Goal: Task Accomplishment & Management: Use online tool/utility

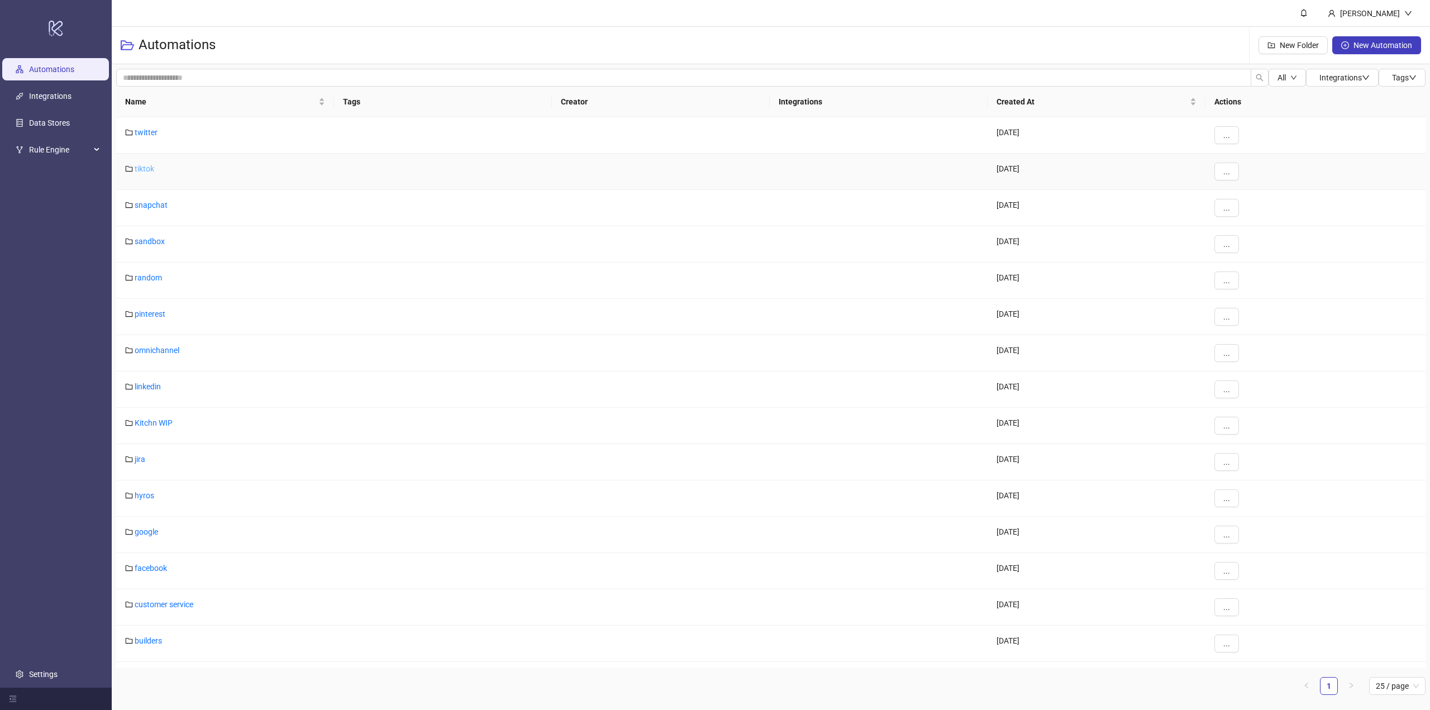
click at [147, 170] on link "tiktok" at bounding box center [145, 168] width 20 height 9
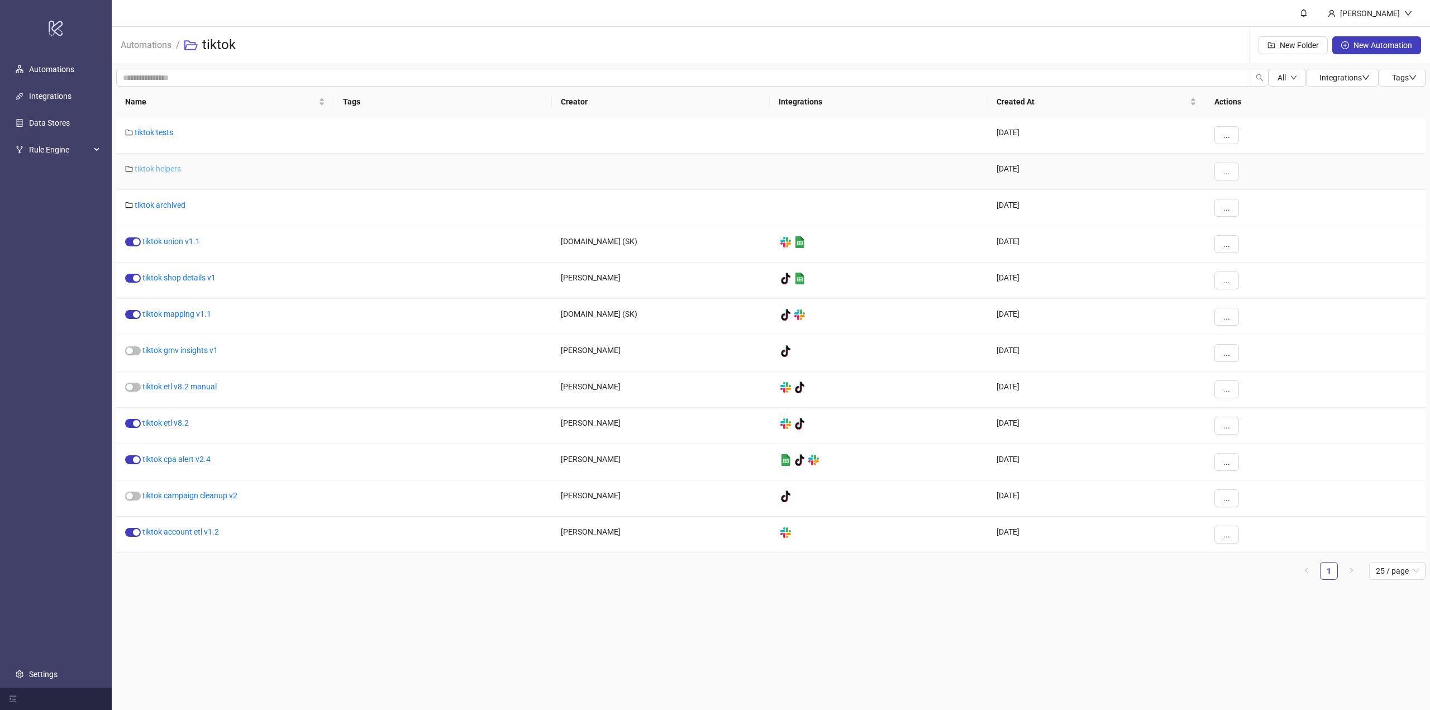
click at [156, 171] on link "tiktok helpers" at bounding box center [158, 168] width 46 height 9
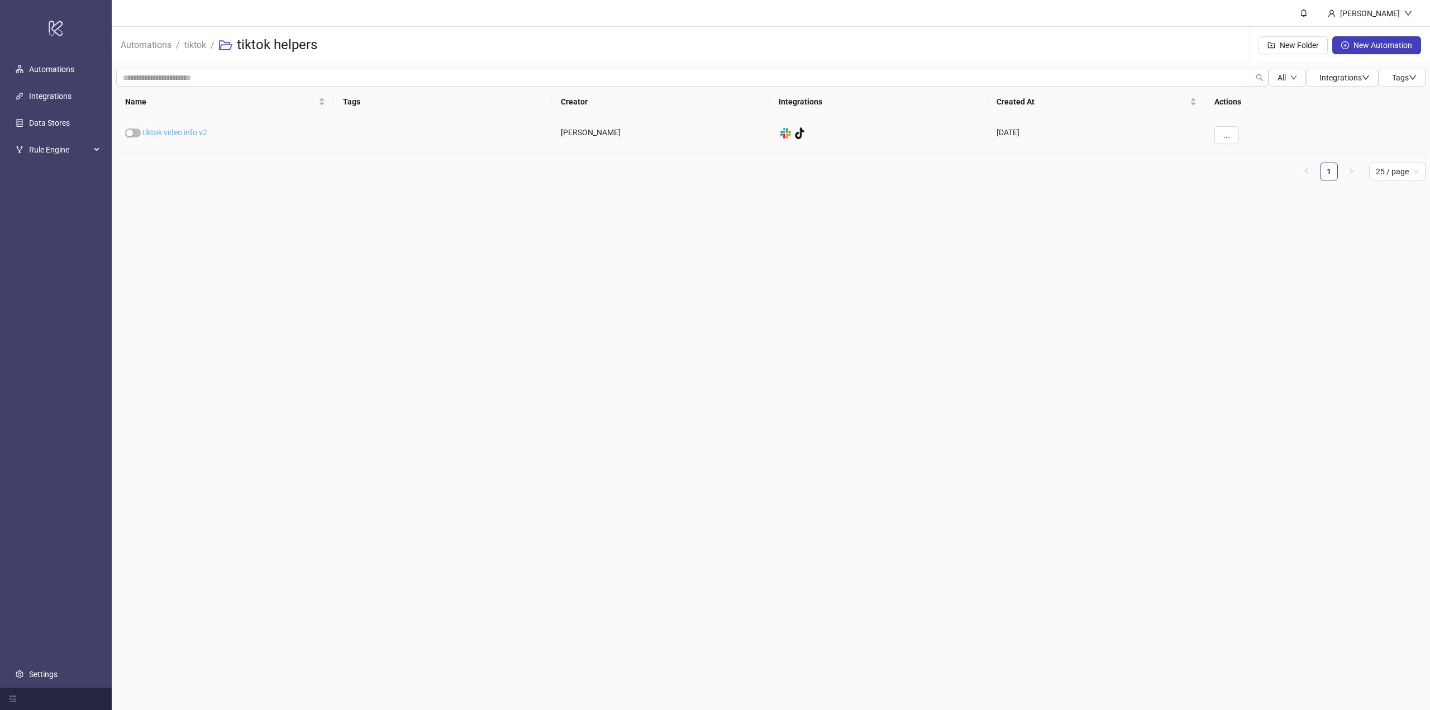
click at [175, 133] on link "tiktok video info v2" at bounding box center [174, 132] width 65 height 9
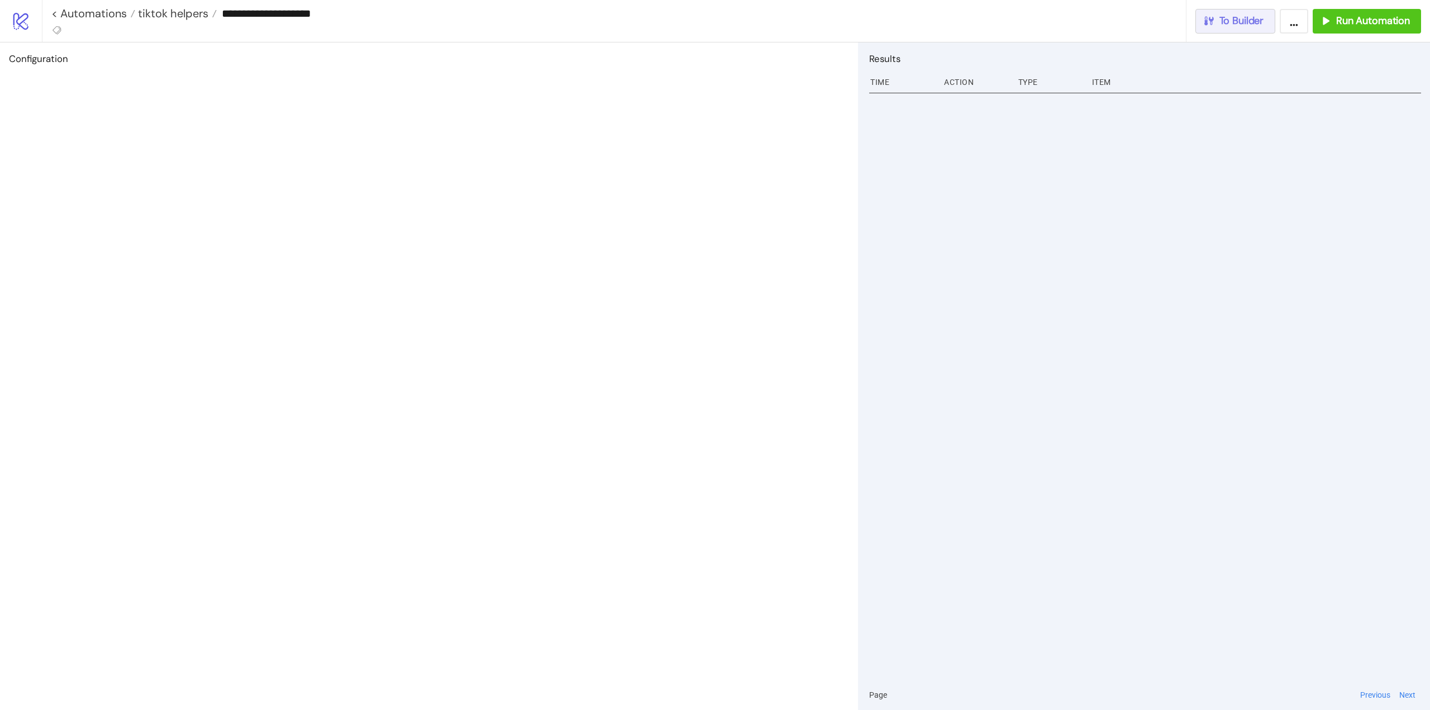
click at [1243, 27] on button "To Builder" at bounding box center [1235, 21] width 80 height 25
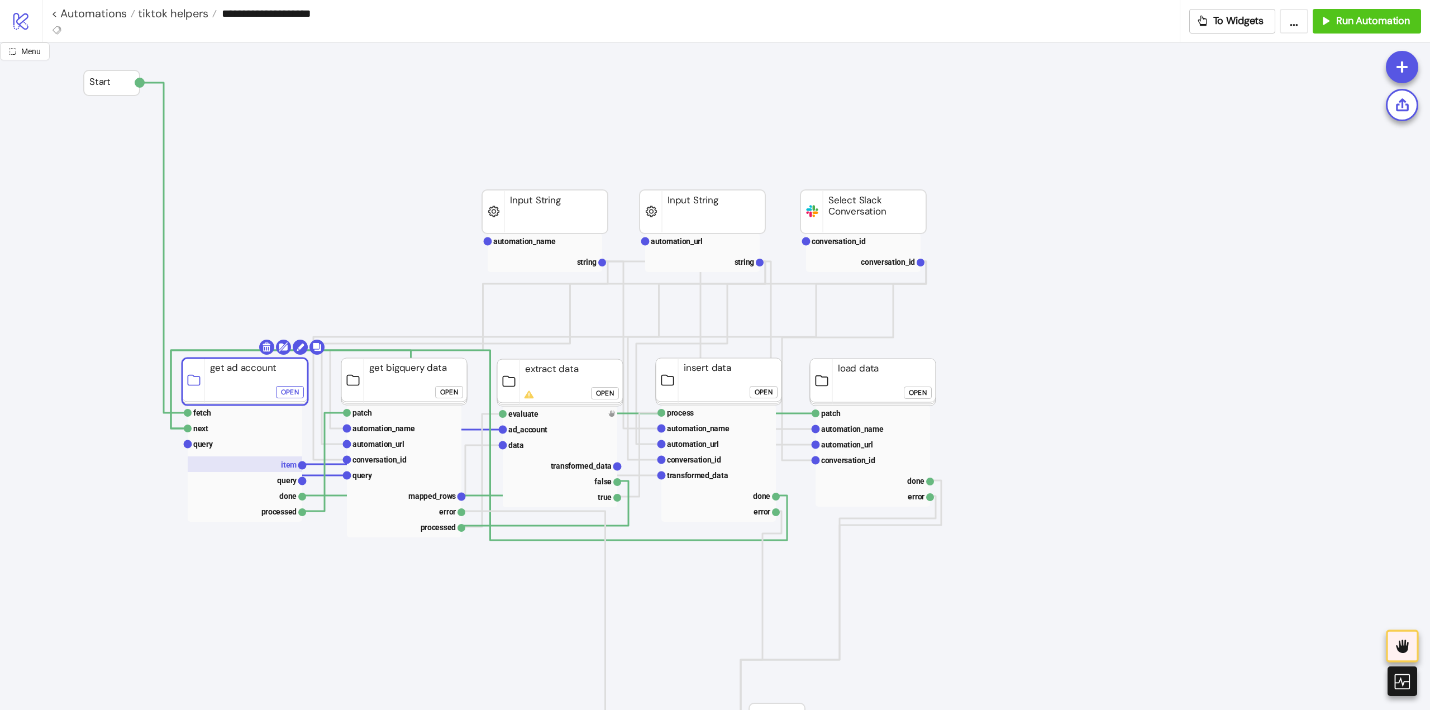
click at [276, 459] on rect at bounding box center [245, 464] width 114 height 16
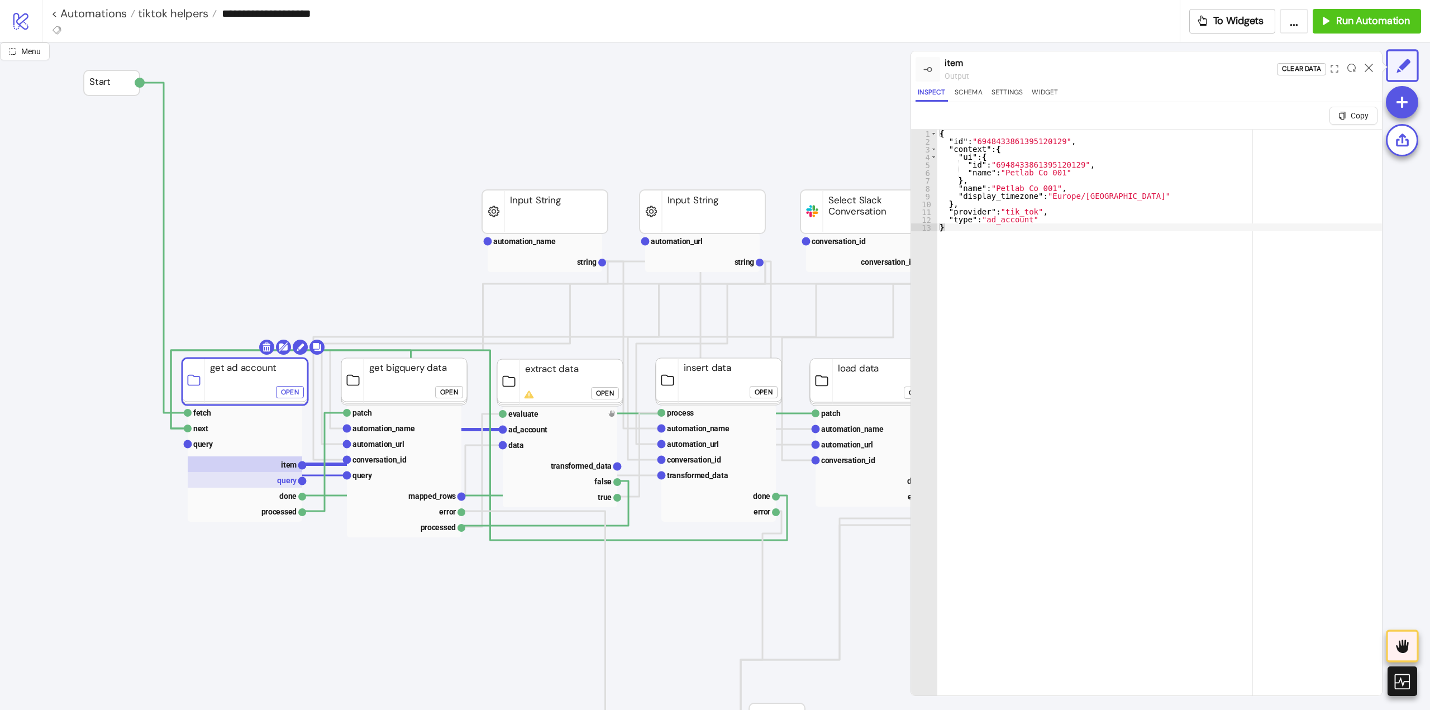
click at [284, 478] on text "query" at bounding box center [287, 480] width 20 height 9
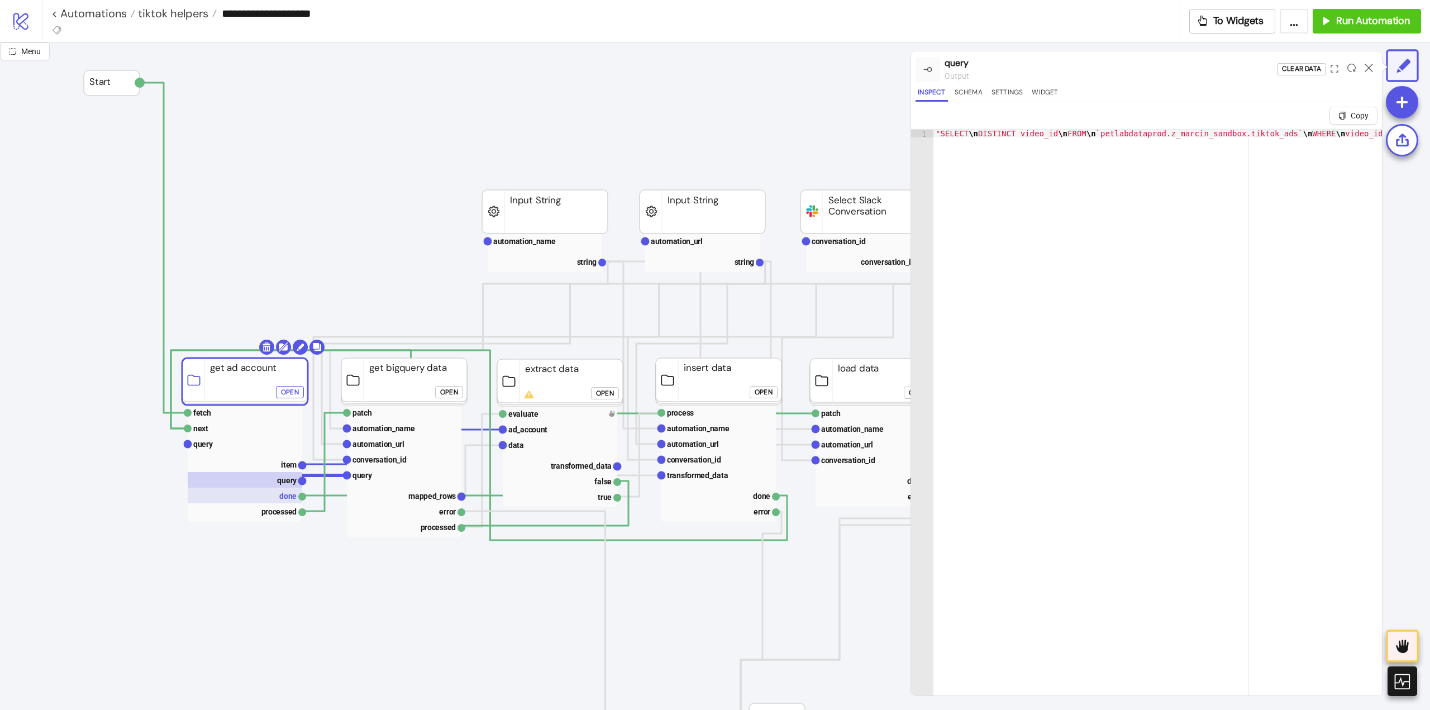
click at [284, 493] on rect at bounding box center [245, 496] width 114 height 16
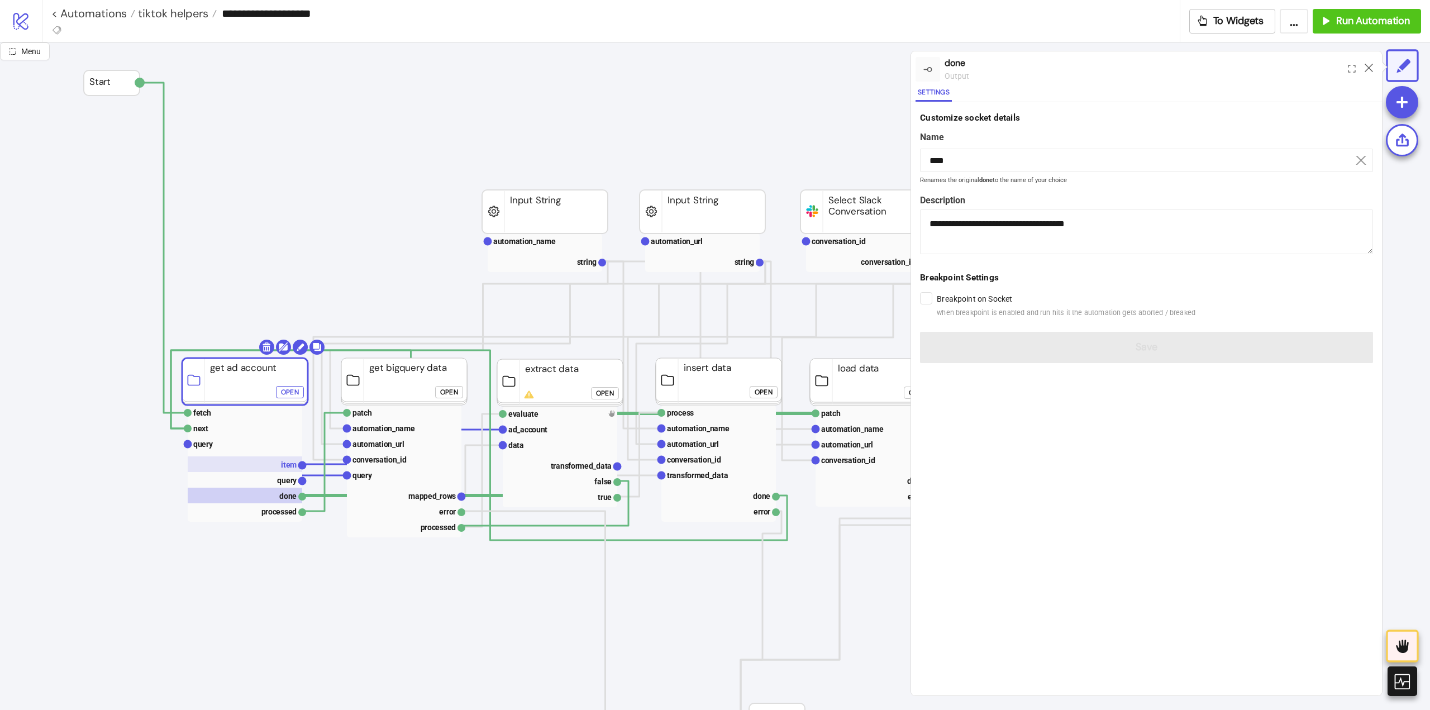
click at [280, 470] on rect at bounding box center [245, 464] width 114 height 16
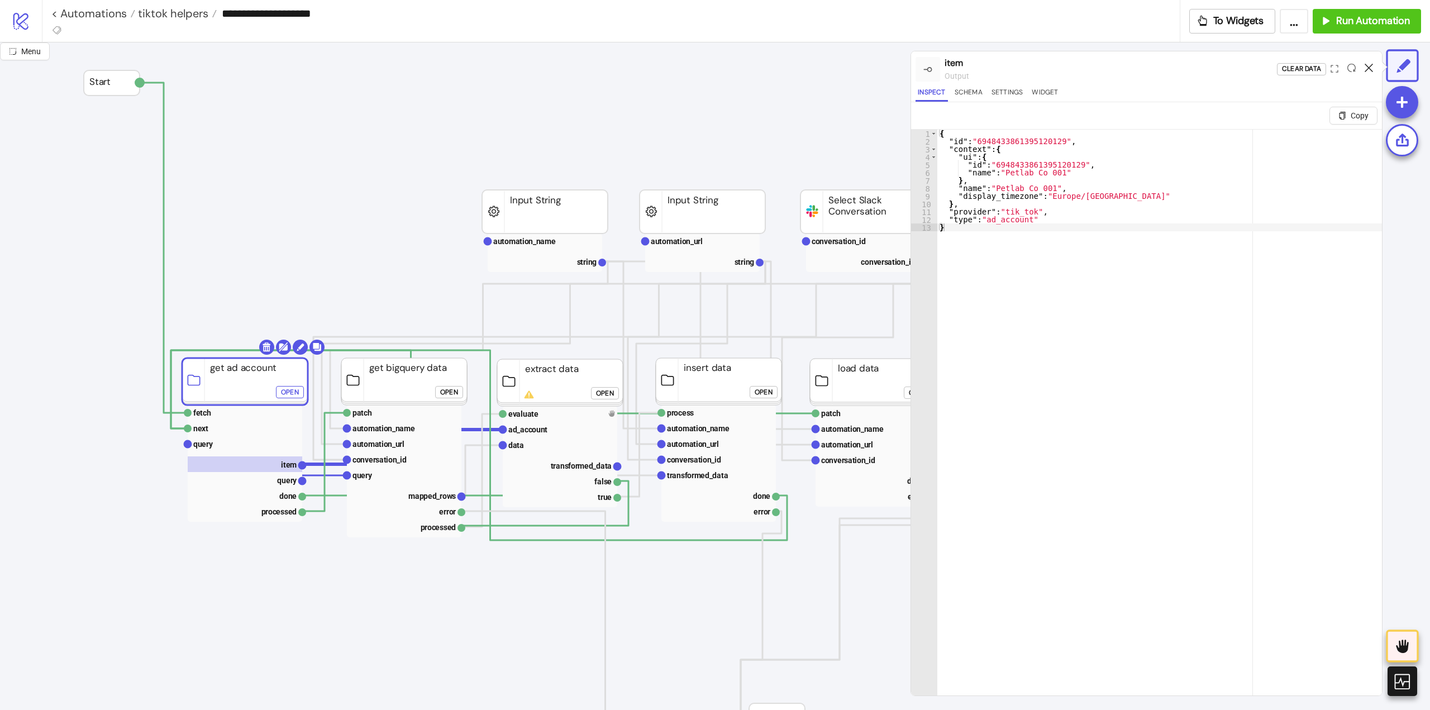
click at [1365, 69] on icon at bounding box center [1368, 68] width 8 height 8
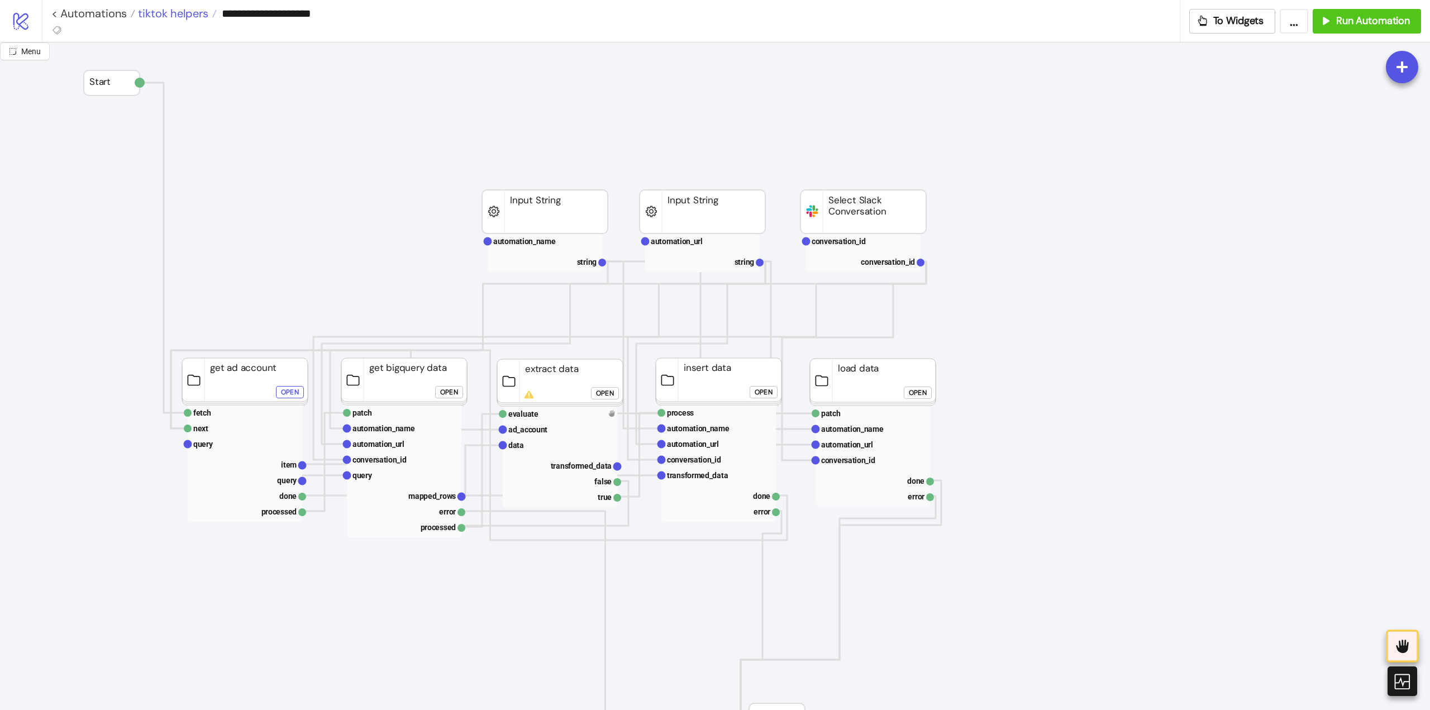
click at [198, 16] on span "tiktok helpers" at bounding box center [171, 13] width 73 height 15
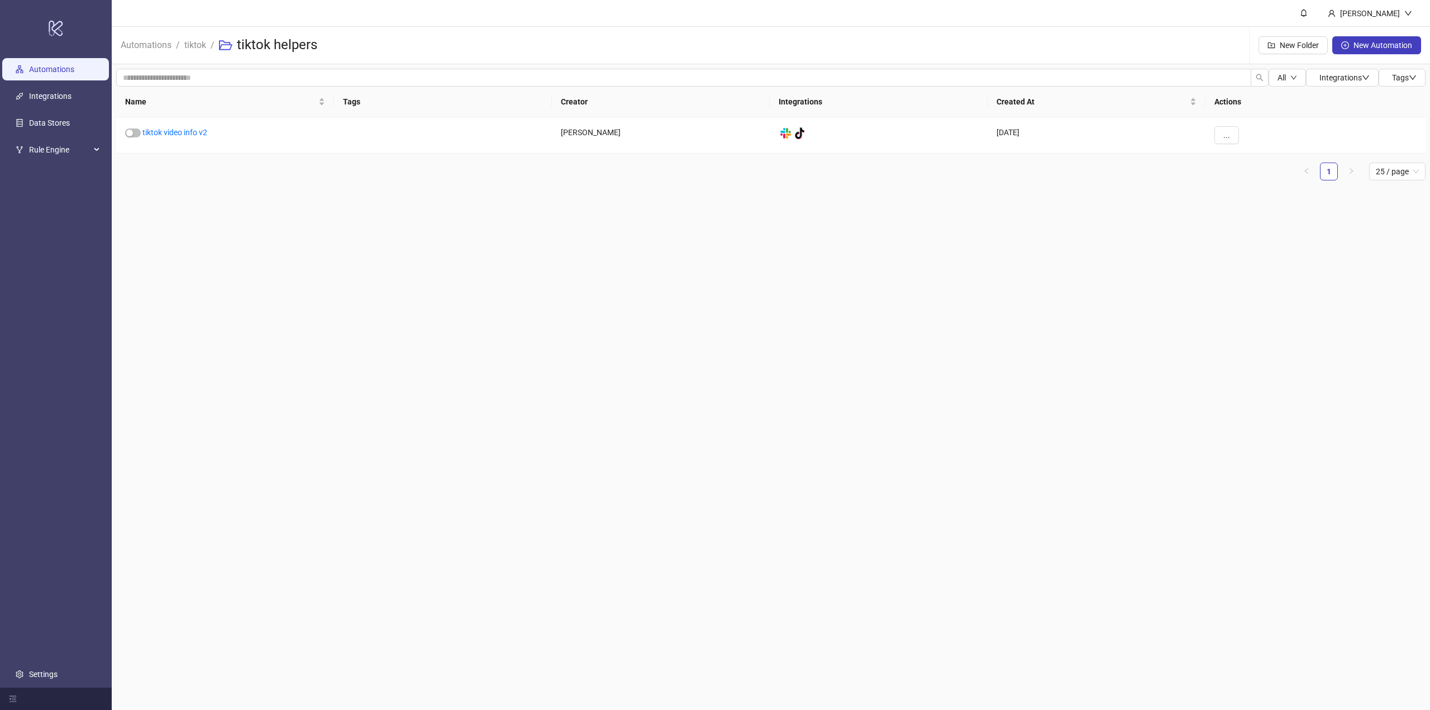
click at [40, 74] on link "Automations" at bounding box center [51, 69] width 45 height 9
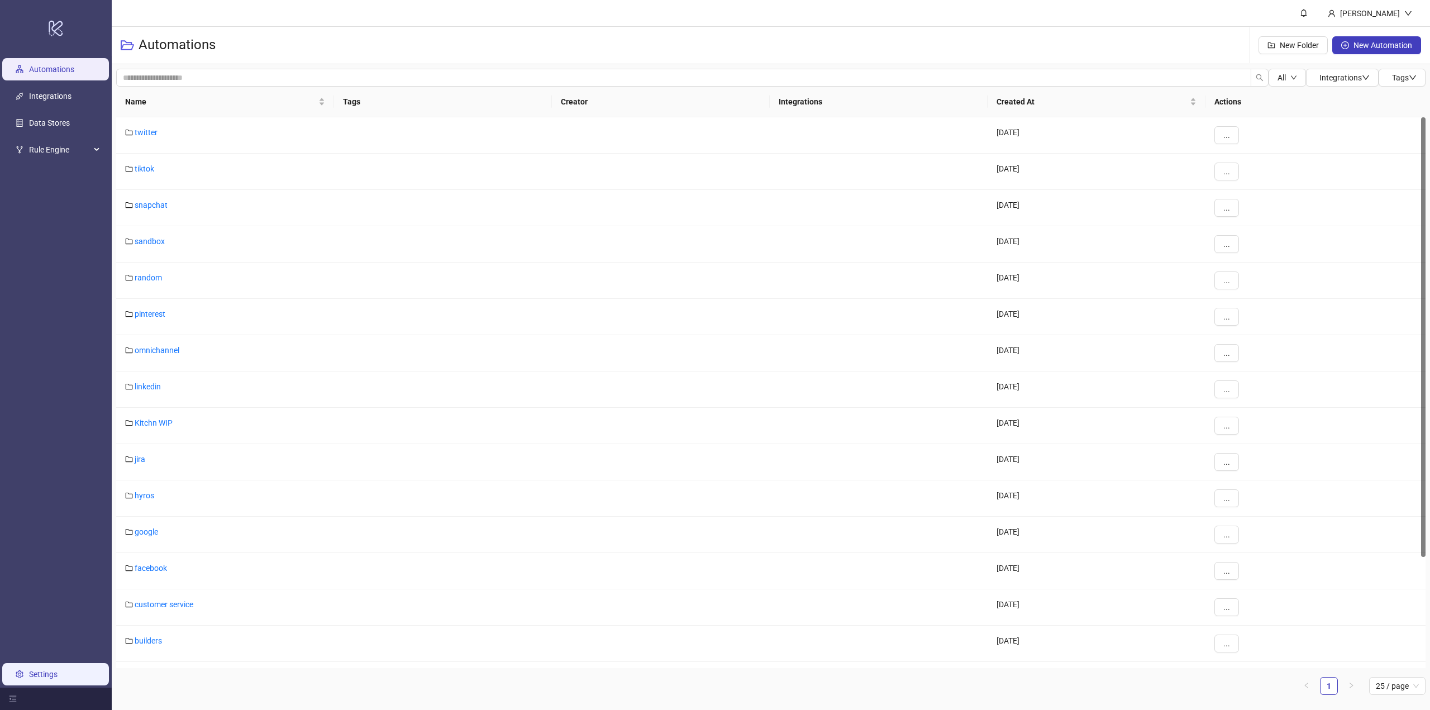
click at [47, 673] on link "Settings" at bounding box center [43, 674] width 28 height 9
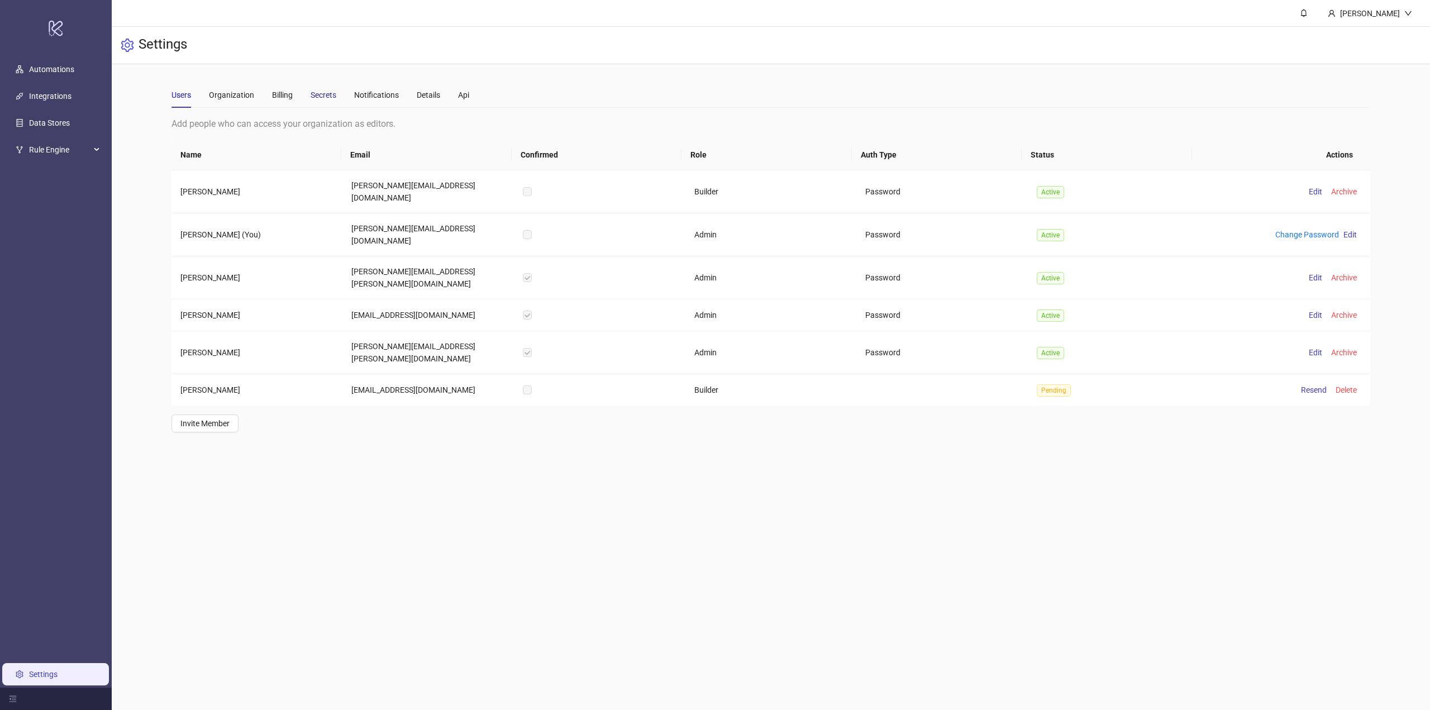
click at [326, 96] on div "Secrets" at bounding box center [323, 95] width 26 height 12
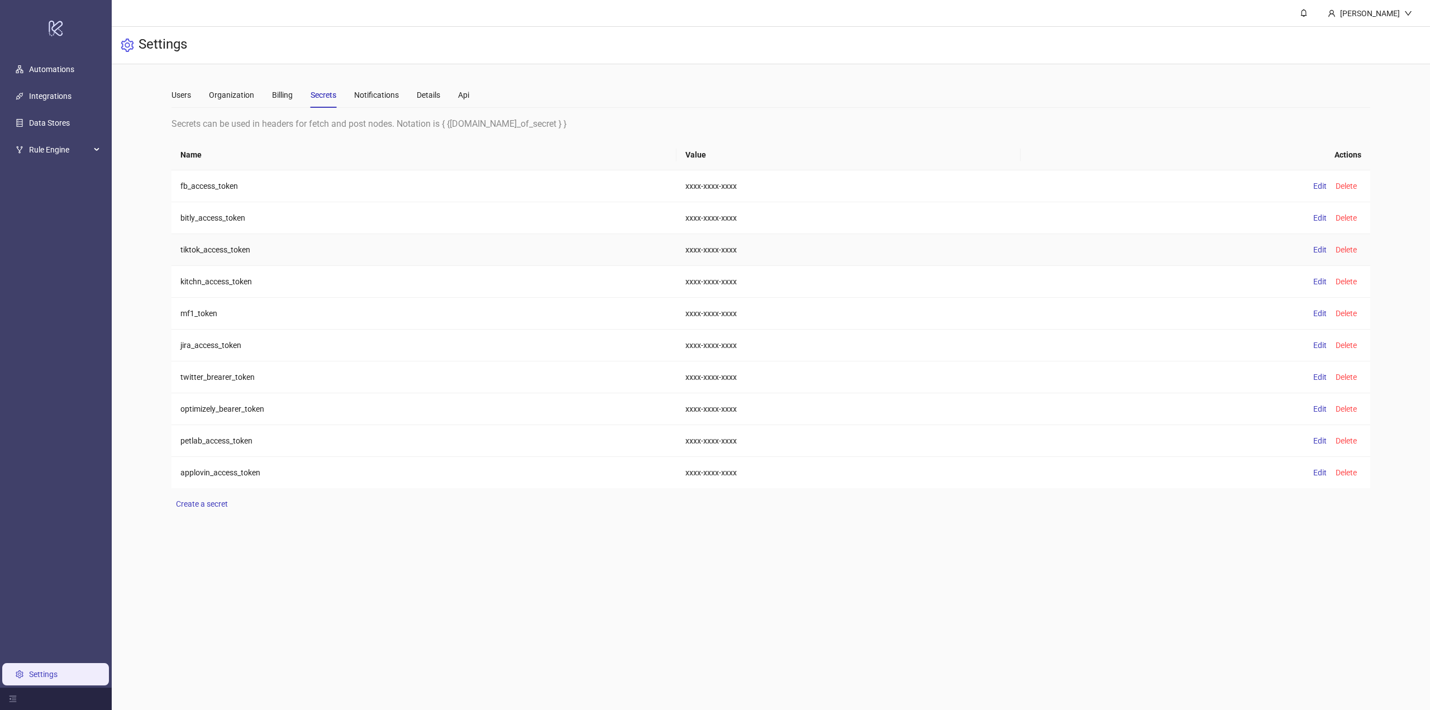
click at [222, 245] on td "tiktok_access_token" at bounding box center [423, 250] width 505 height 32
copy td "tiktok_access_token"
drag, startPoint x: 53, startPoint y: 70, endPoint x: 68, endPoint y: 76, distance: 16.1
click at [53, 70] on link "Automations" at bounding box center [51, 69] width 45 height 9
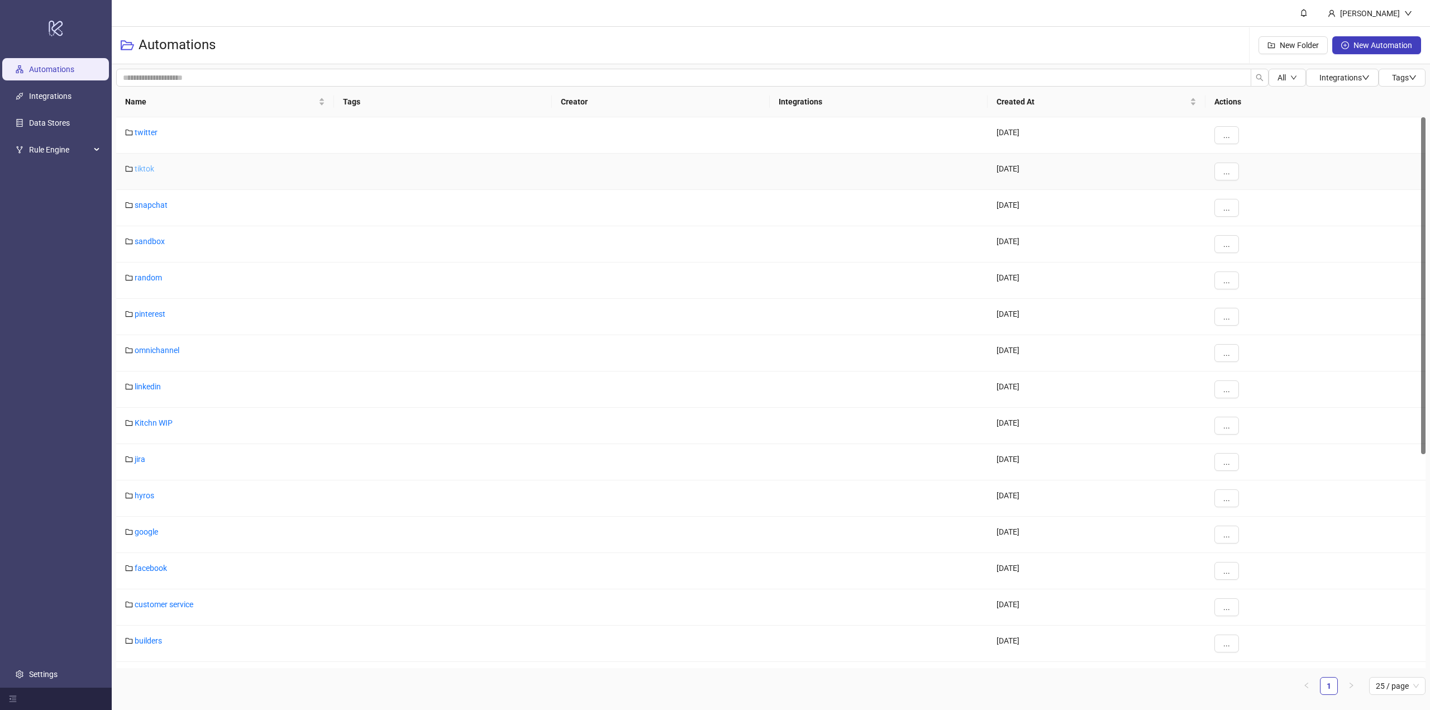
click at [151, 170] on link "tiktok" at bounding box center [145, 168] width 20 height 9
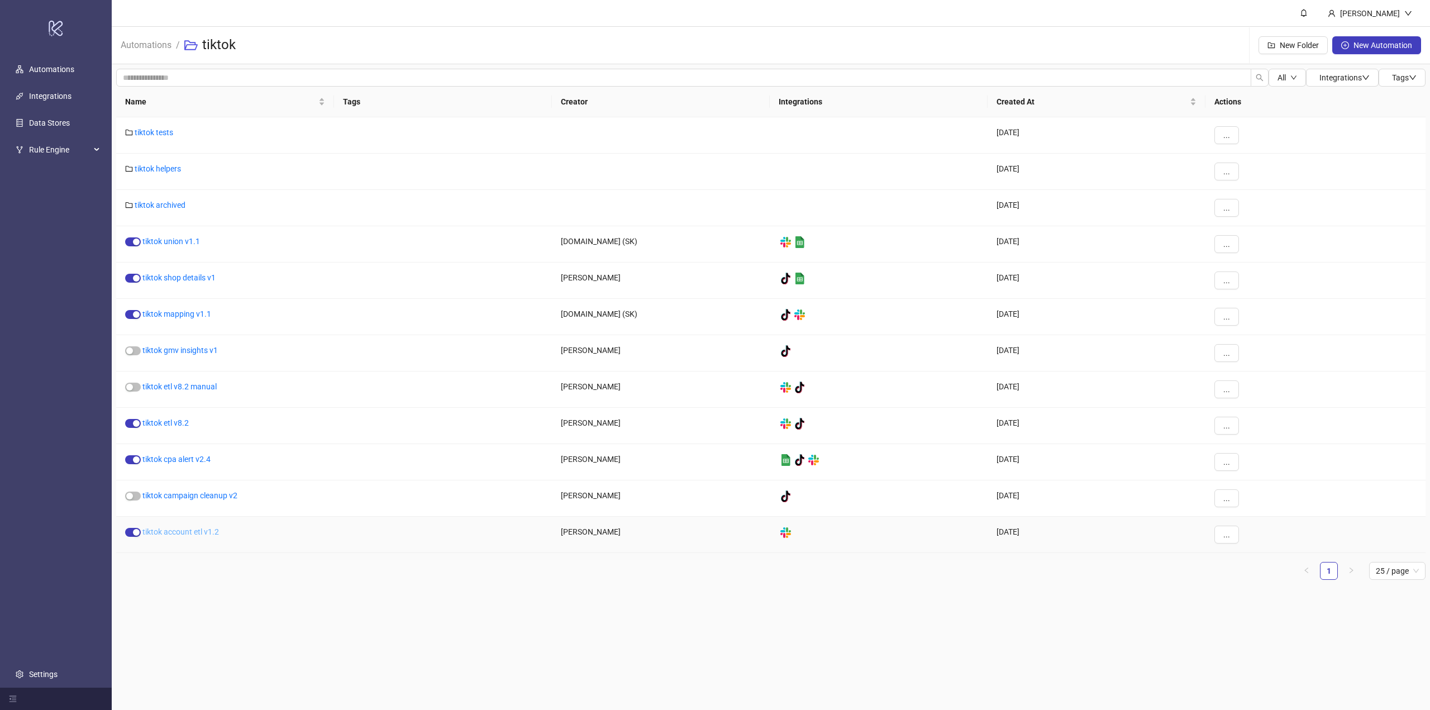
click at [184, 533] on link "tiktok account etl v1.2" at bounding box center [180, 531] width 77 height 9
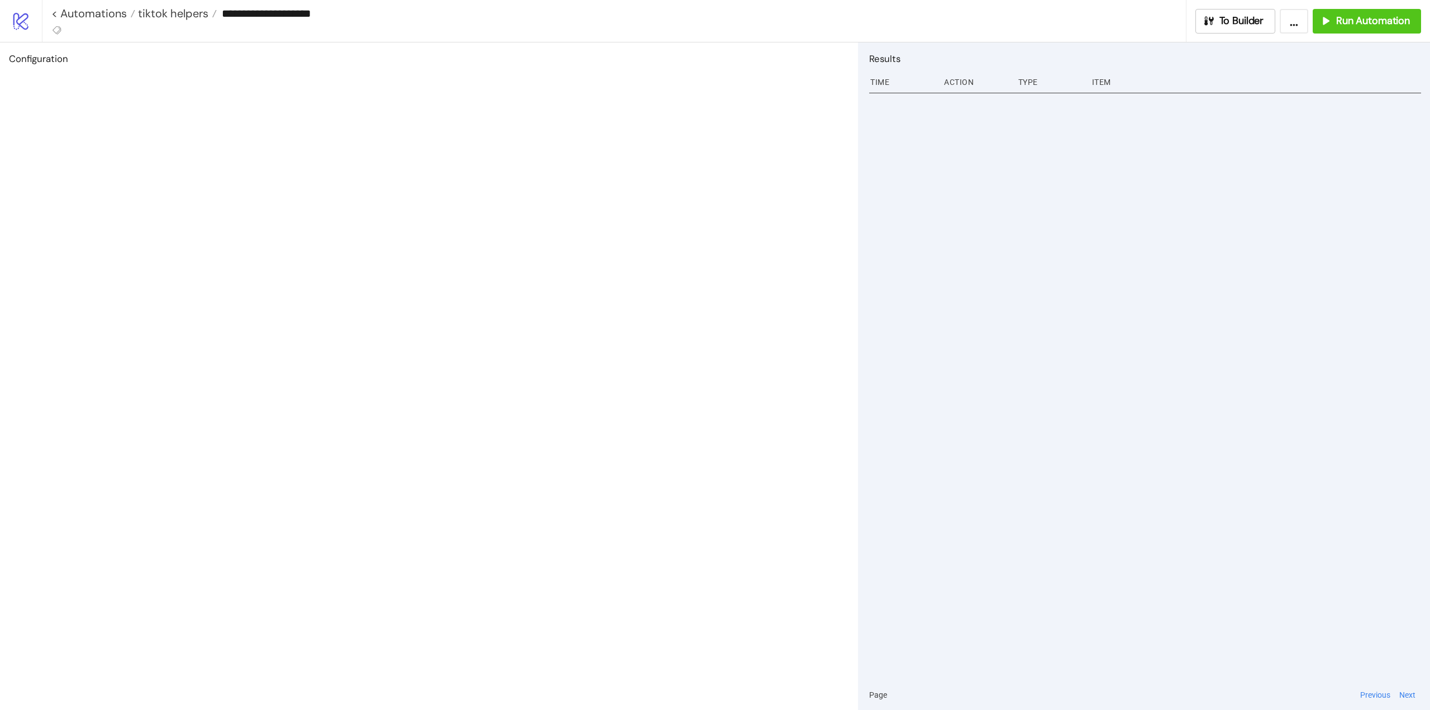
type input "**********"
click at [1269, 26] on span "To Builder" at bounding box center [1268, 21] width 45 height 13
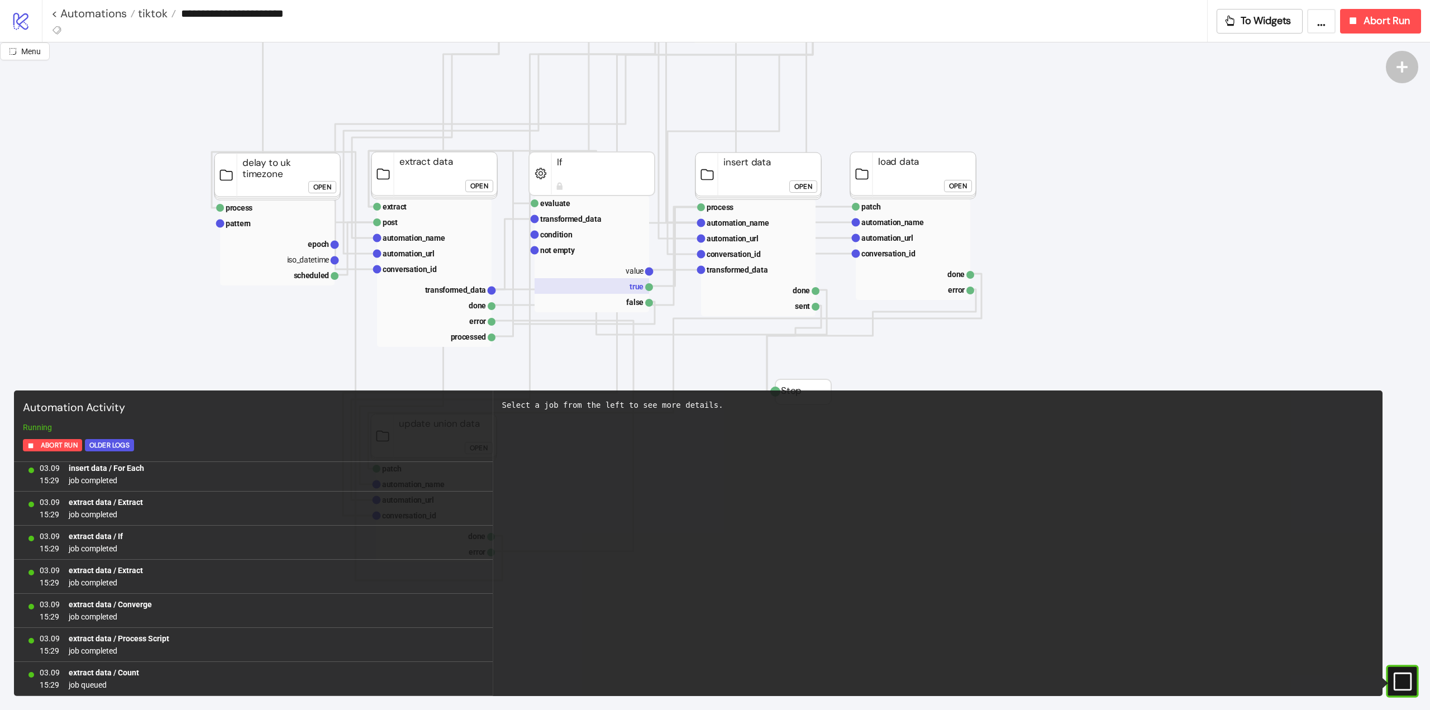
scroll to position [1503, 0]
click at [485, 184] on div "Open" at bounding box center [479, 186] width 18 height 13
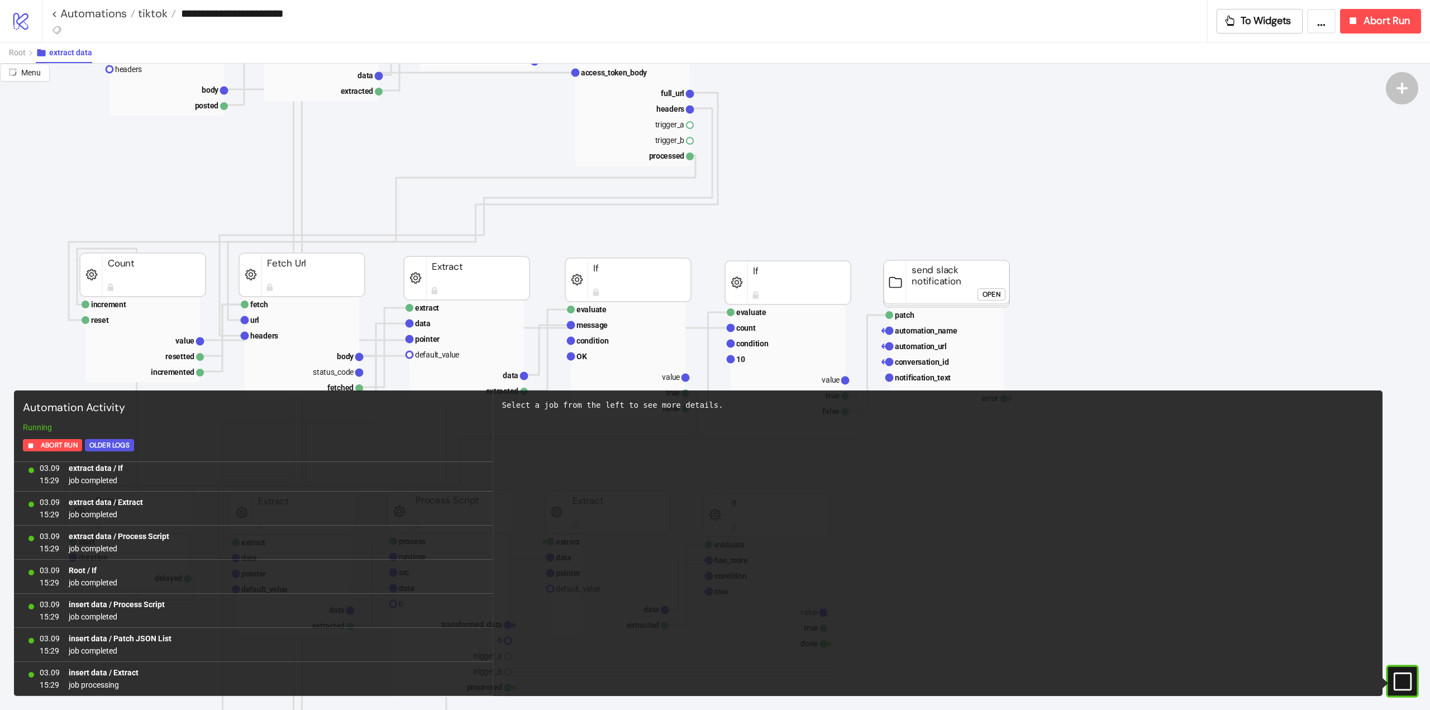
scroll to position [1810, 0]
drag, startPoint x: 1397, startPoint y: 680, endPoint x: 1339, endPoint y: 614, distance: 87.5
click at [1394, 679] on rect at bounding box center [1386, 681] width 17 height 17
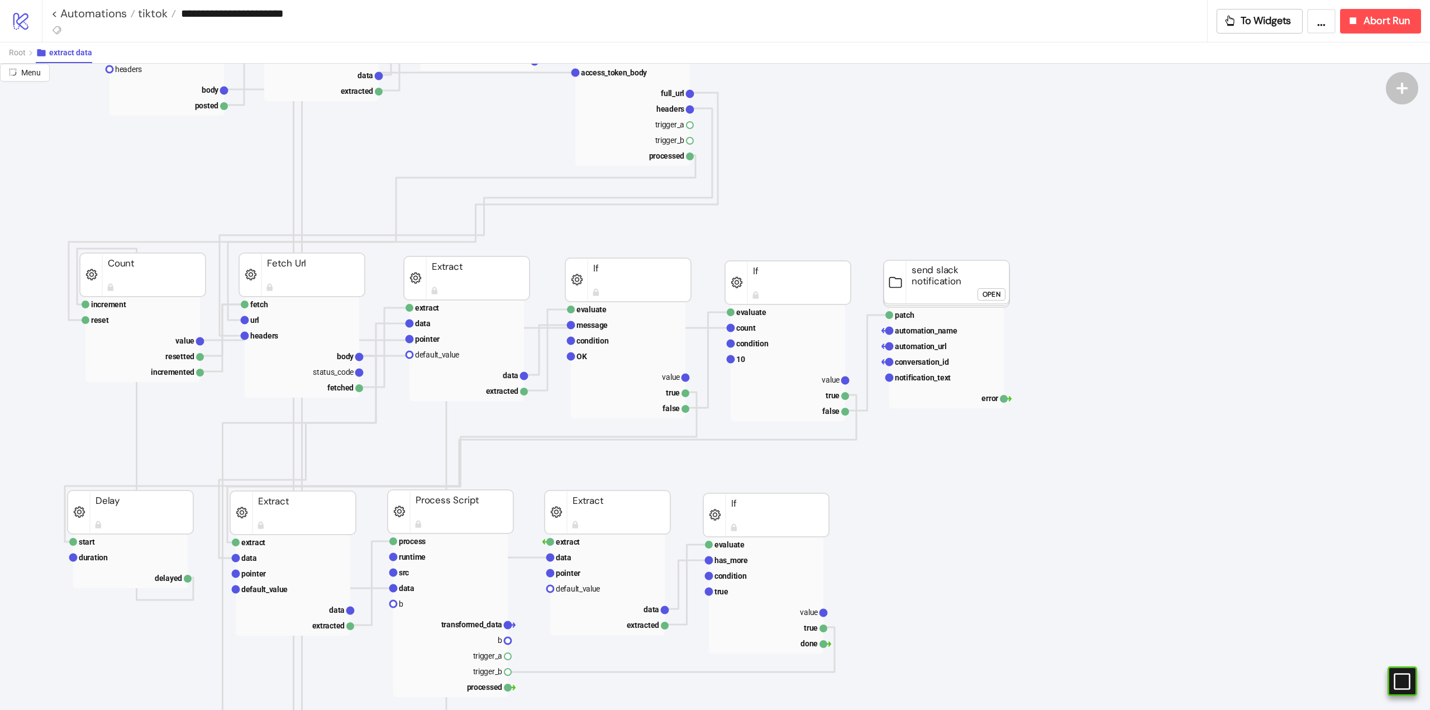
scroll to position [56, 0]
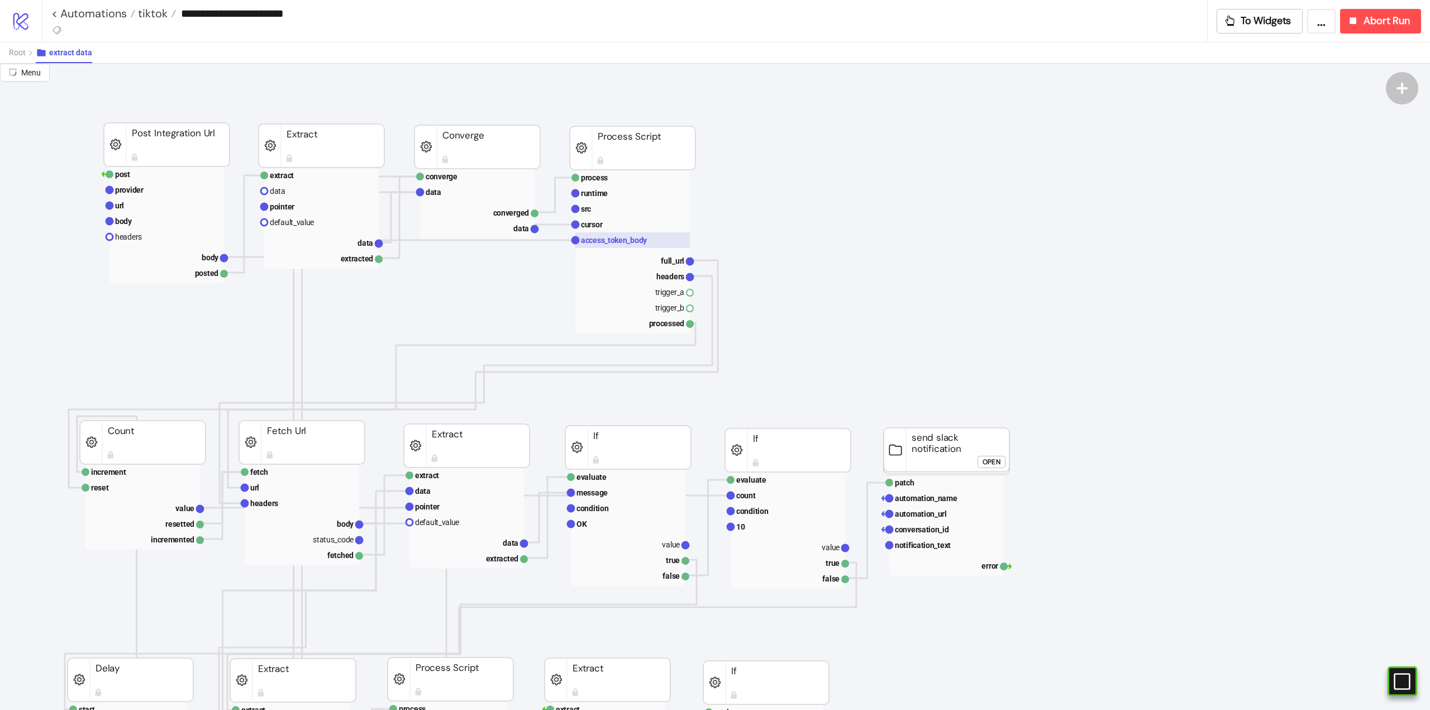
click at [624, 242] on text "access_token_body" at bounding box center [614, 240] width 66 height 9
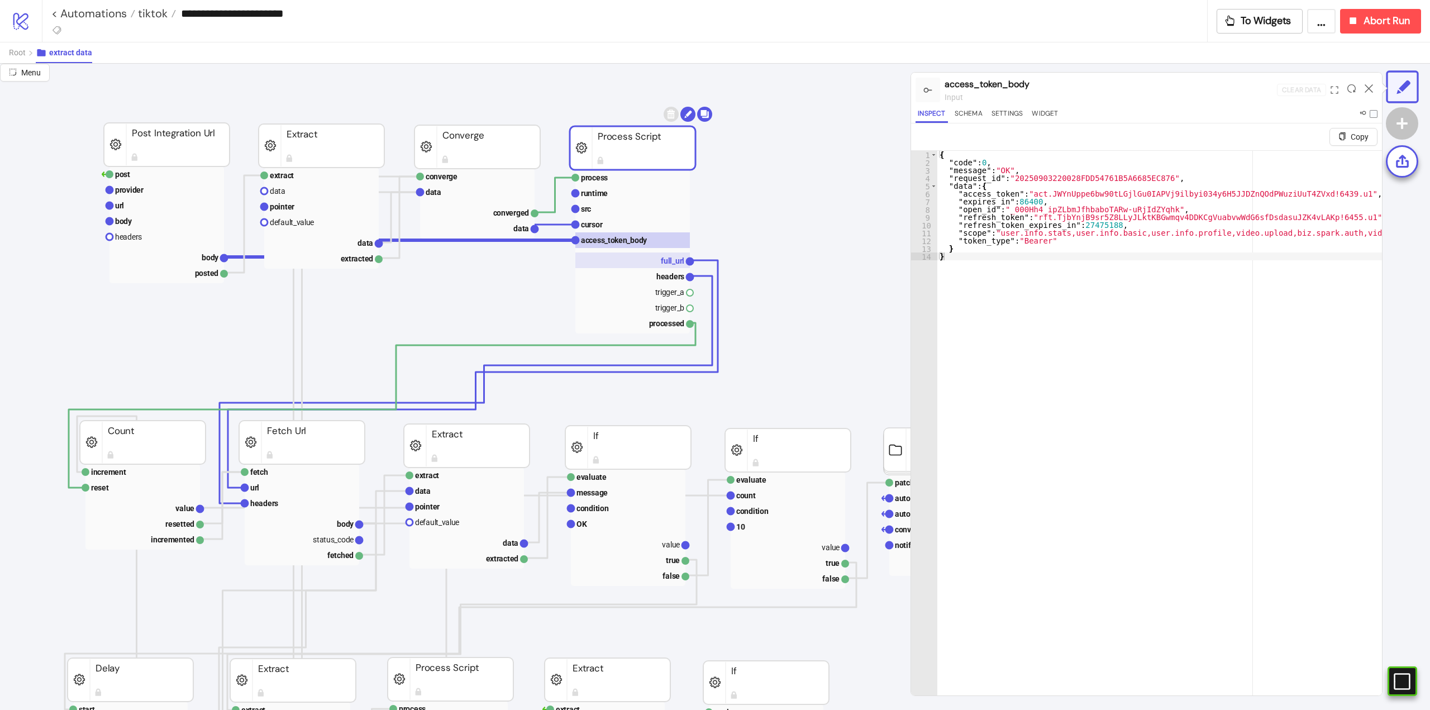
click at [644, 261] on rect at bounding box center [632, 260] width 114 height 16
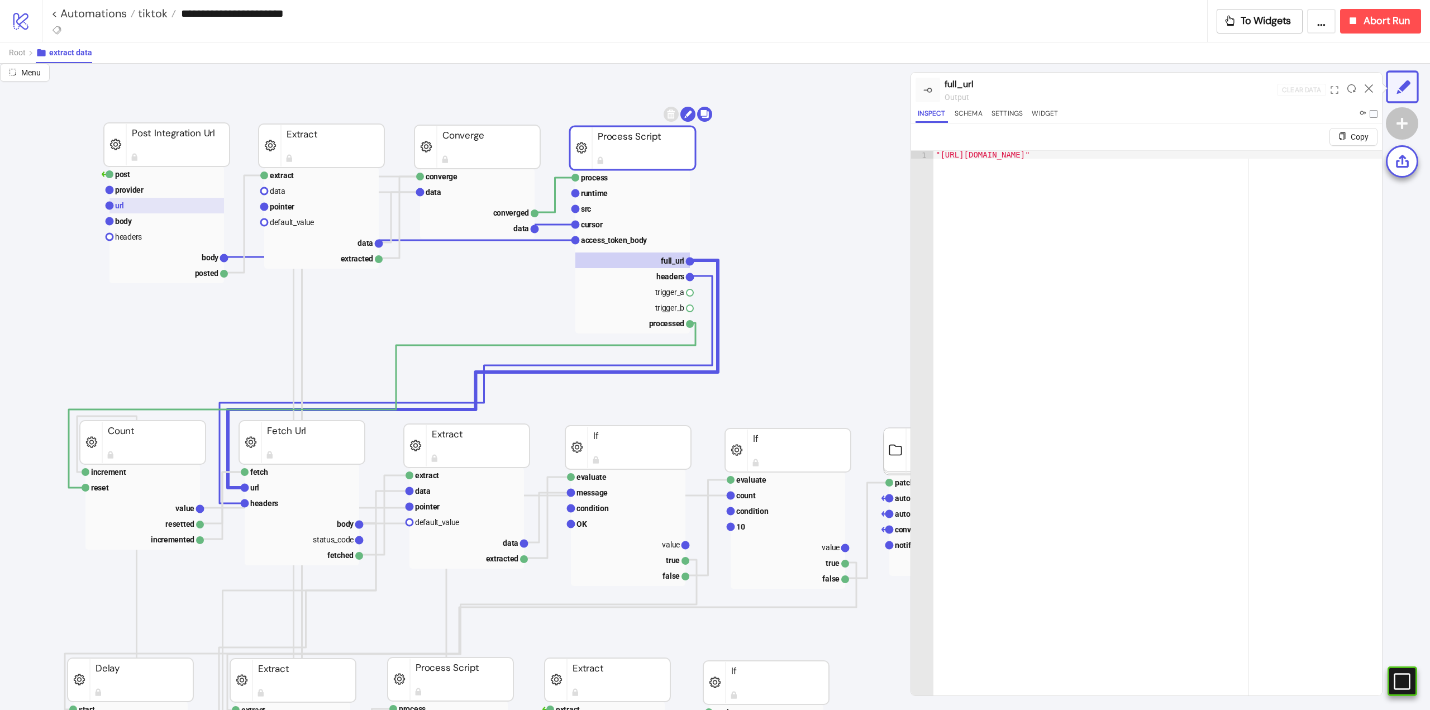
click at [156, 199] on rect at bounding box center [166, 206] width 114 height 16
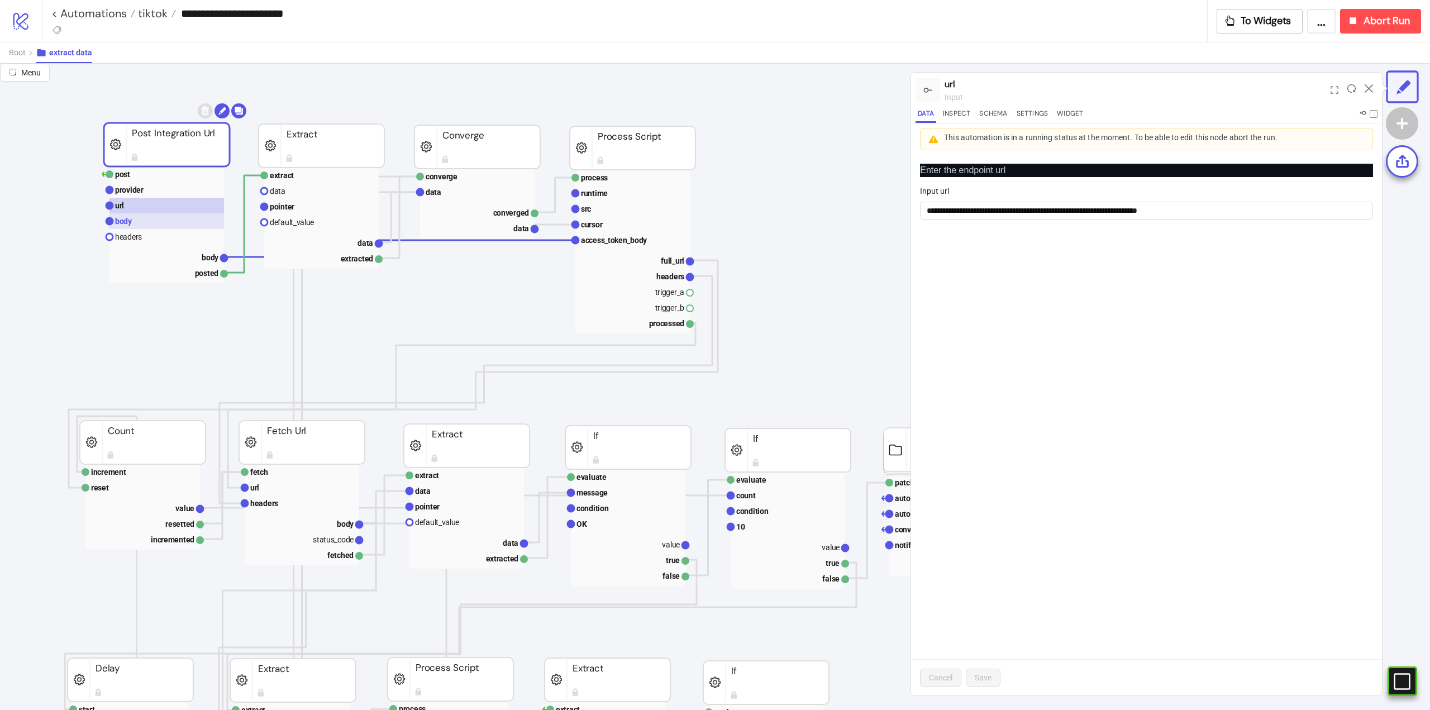
click at [151, 217] on rect at bounding box center [166, 221] width 114 height 16
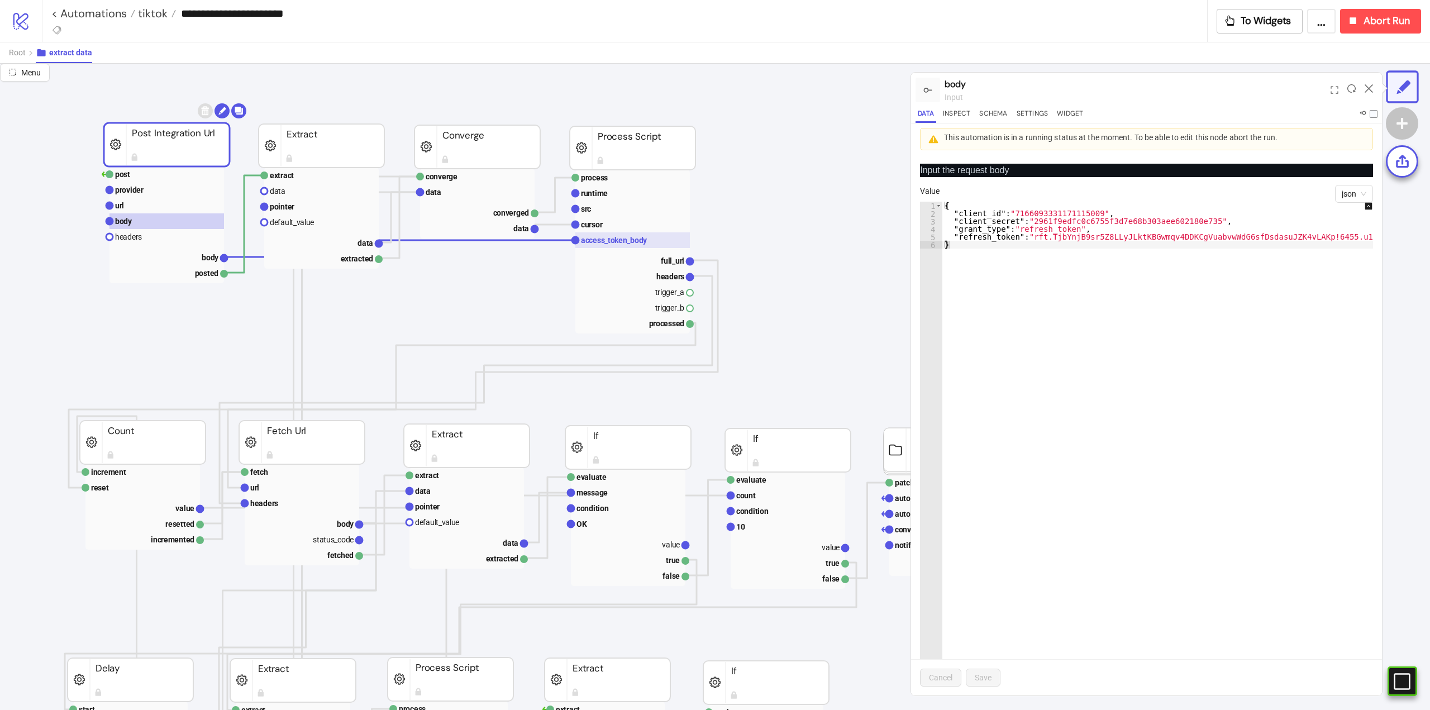
click at [625, 242] on text "access_token_body" at bounding box center [614, 240] width 66 height 9
